Goal: Information Seeking & Learning: Check status

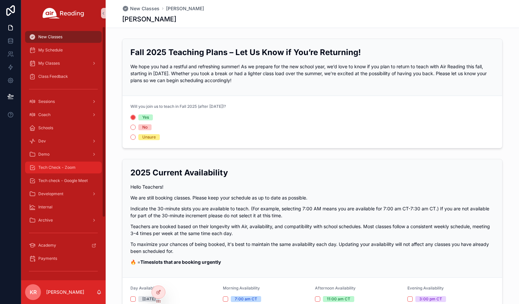
click at [62, 168] on span "Tech Check - Zoom" at bounding box center [56, 167] width 37 height 5
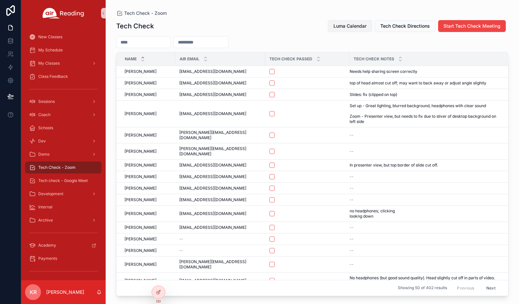
click at [346, 28] on span "Luma Calendar" at bounding box center [349, 26] width 33 height 7
click at [140, 45] on input "scrollable content" at bounding box center [144, 42] width 54 height 9
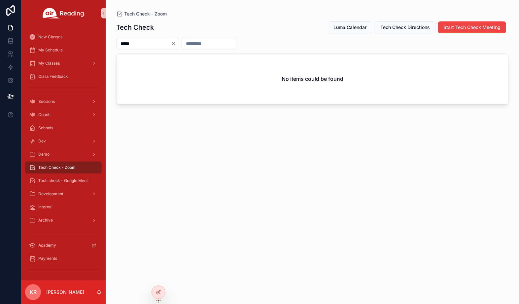
type input "*****"
click at [176, 45] on icon "Clear" at bounding box center [173, 43] width 5 height 5
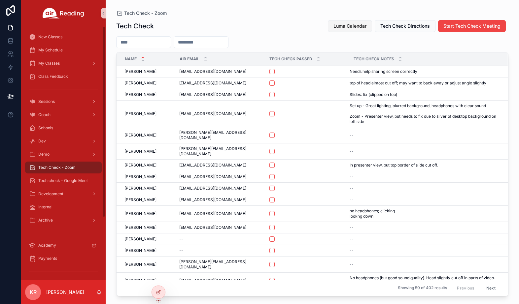
click at [353, 28] on span "Luma Calendar" at bounding box center [349, 26] width 33 height 7
click at [346, 27] on span "Luma Calendar" at bounding box center [349, 26] width 33 height 7
click at [335, 26] on span "Luma Calendar" at bounding box center [349, 26] width 33 height 7
click at [340, 25] on span "Luma Calendar" at bounding box center [349, 26] width 33 height 7
click at [51, 56] on div "My Schedule" at bounding box center [63, 50] width 85 height 13
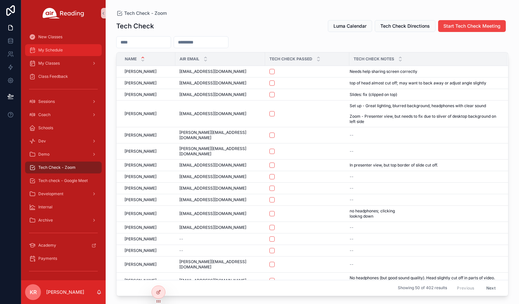
click at [51, 56] on link "My Schedule" at bounding box center [63, 50] width 77 height 12
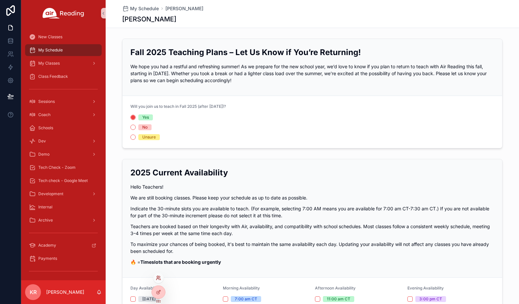
click at [159, 278] on icon at bounding box center [159, 277] width 1 height 2
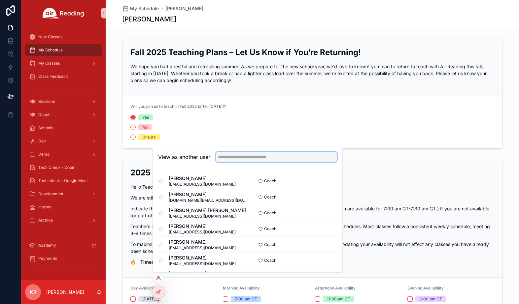
click at [239, 159] on input "text" at bounding box center [276, 157] width 121 height 11
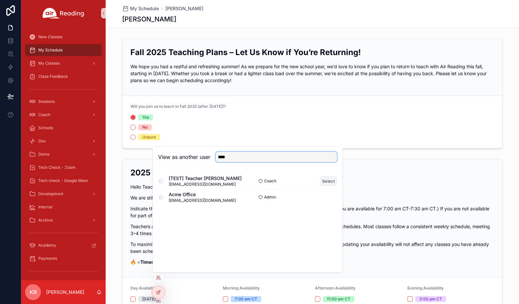
type input "****"
click at [325, 181] on button "Select" at bounding box center [328, 182] width 17 height 10
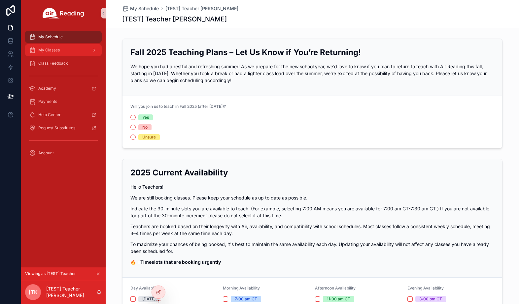
click at [52, 53] on div "My Classes" at bounding box center [63, 50] width 69 height 11
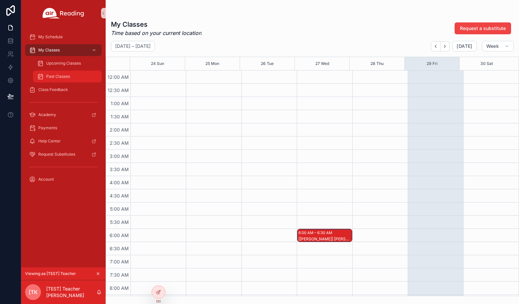
click at [57, 77] on span "Past Classes" at bounding box center [58, 76] width 24 height 5
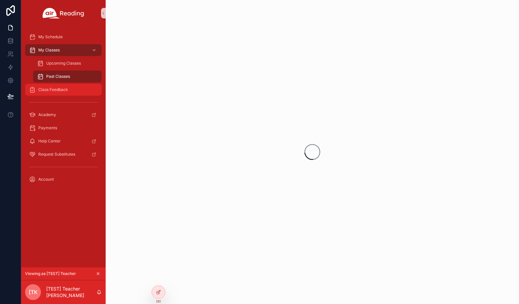
click at [54, 89] on span "Class Feedback" at bounding box center [53, 89] width 30 height 5
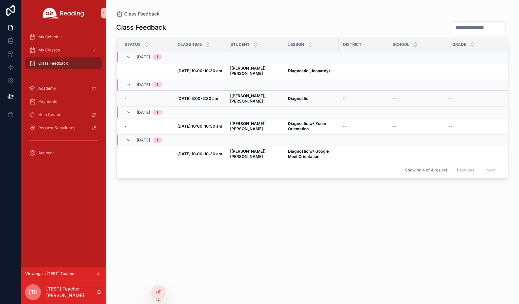
click at [293, 96] on strong "Diagnostic" at bounding box center [298, 98] width 20 height 5
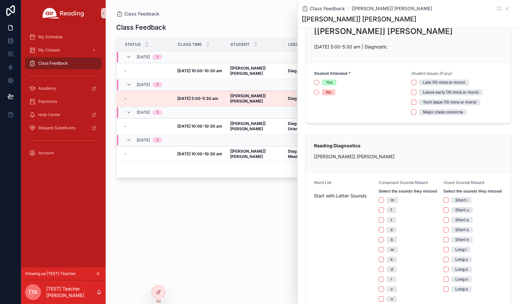
scroll to position [14, 0]
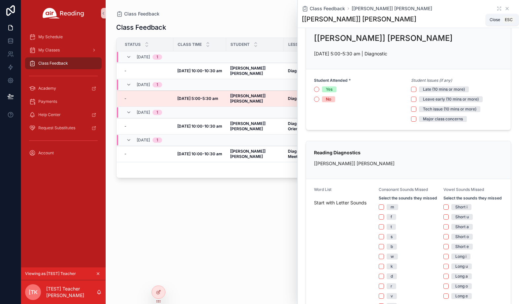
click at [504, 9] on icon "scrollable content" at bounding box center [506, 8] width 5 height 5
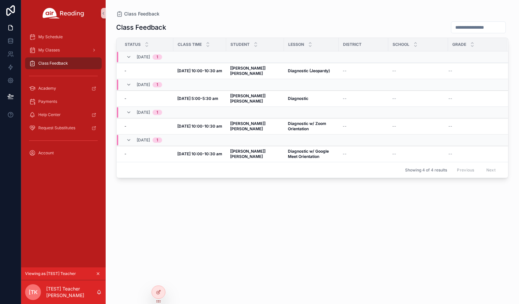
click at [97, 271] on button "scrollable content" at bounding box center [97, 273] width 7 height 7
